Goal: Task Accomplishment & Management: Complete application form

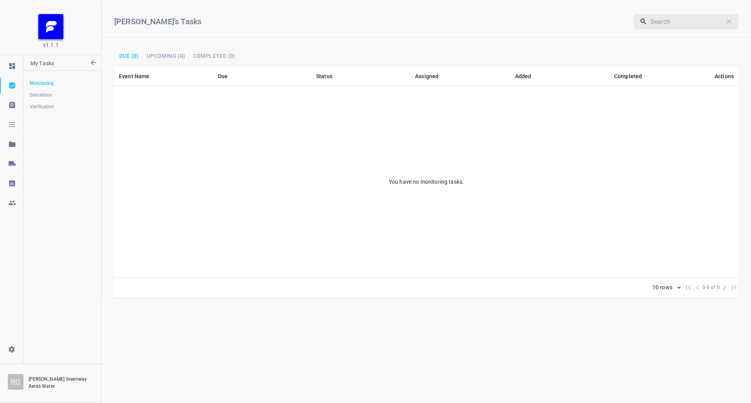
click at [14, 178] on link at bounding box center [11, 184] width 23 height 16
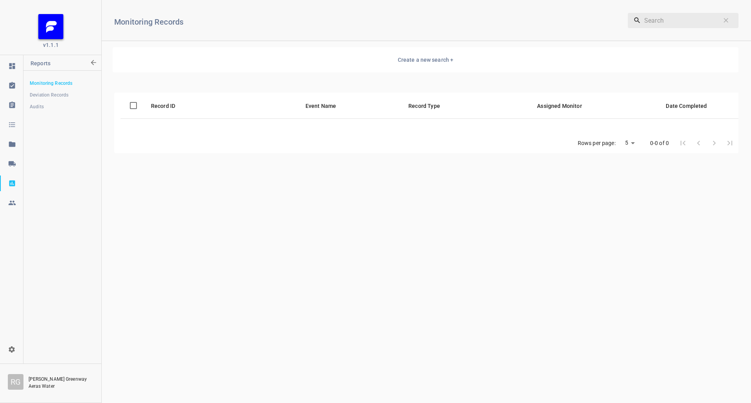
click at [16, 158] on link at bounding box center [11, 164] width 23 height 16
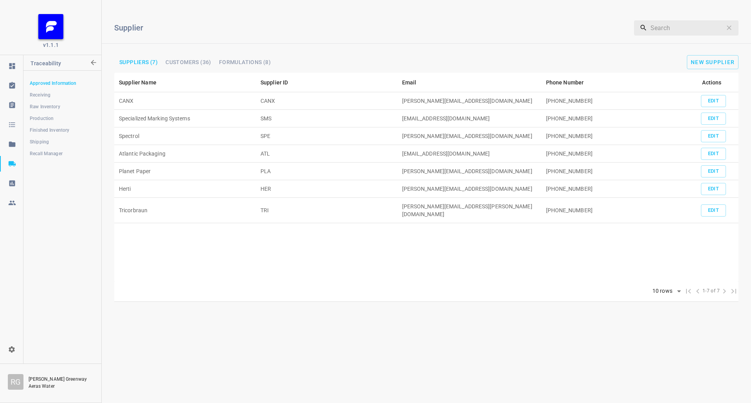
click at [47, 129] on span "Finished Inventory" at bounding box center [62, 130] width 65 height 8
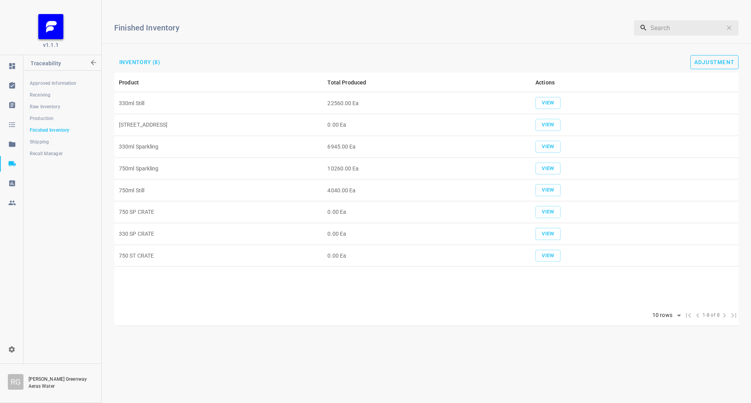
click at [718, 61] on span "Adjustment" at bounding box center [715, 62] width 41 height 6
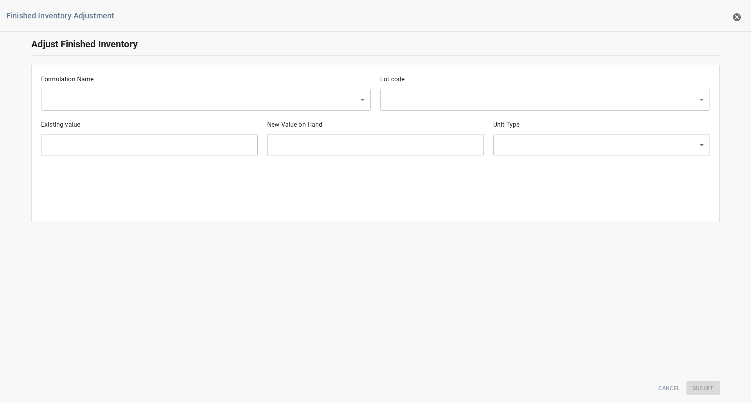
click at [113, 100] on input "text" at bounding box center [195, 99] width 301 height 15
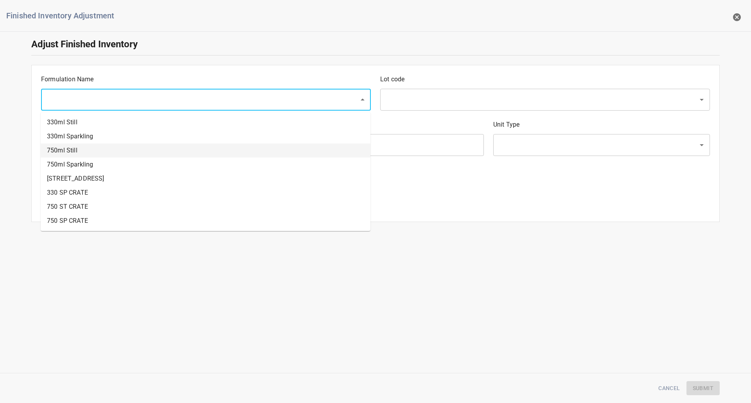
click at [94, 151] on li "750ml Still" at bounding box center [206, 151] width 330 height 14
type input "750ml Still"
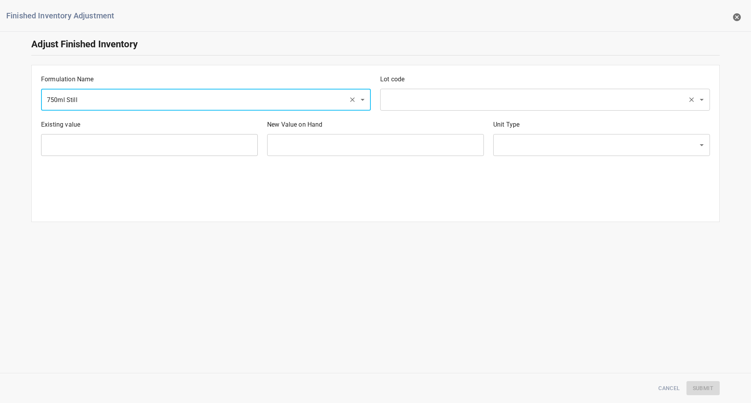
click at [421, 104] on input "text" at bounding box center [534, 99] width 301 height 15
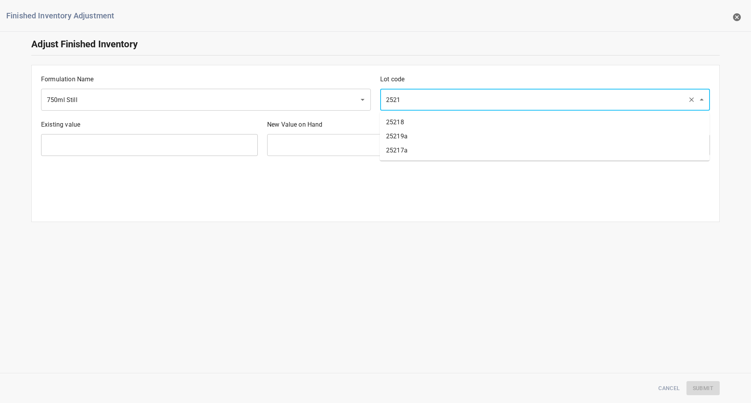
type input "25218"
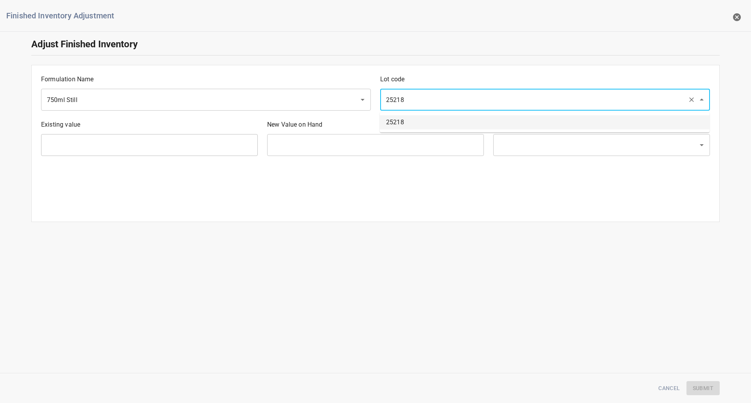
click at [396, 128] on li "25218" at bounding box center [545, 122] width 330 height 14
type input "1074 Ea"
type input "[PERSON_NAME]"
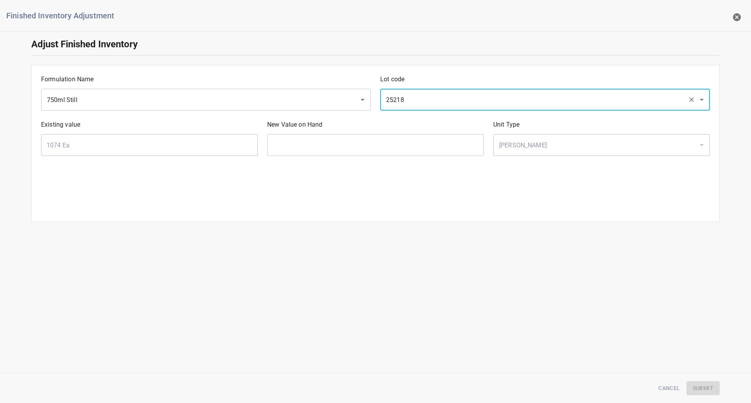
type input "25218"
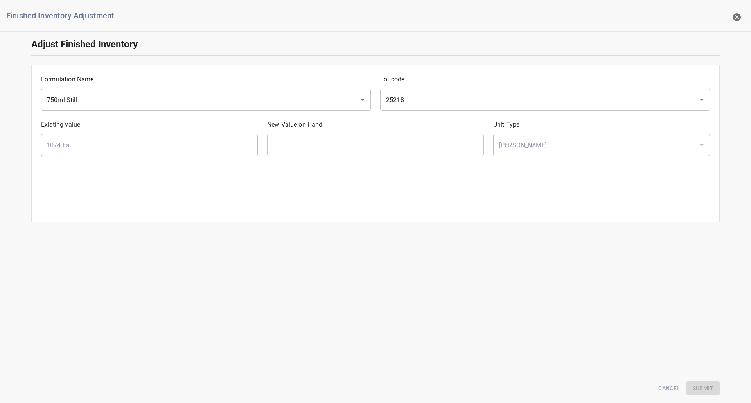
click at [309, 139] on input "text" at bounding box center [375, 145] width 217 height 22
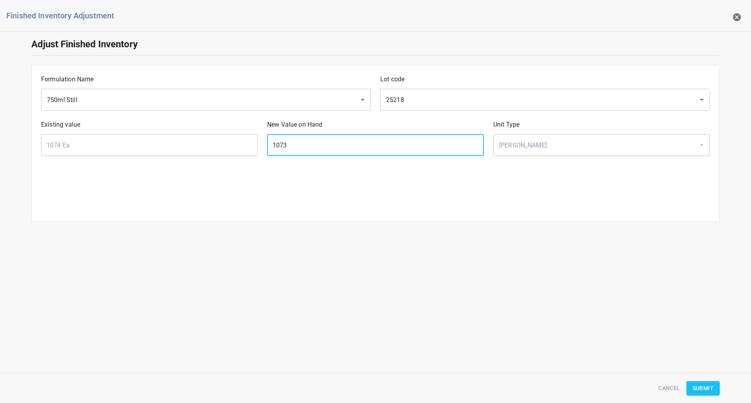
type input "1073"
click at [707, 392] on span "Submit" at bounding box center [703, 389] width 21 height 10
